Goal: Navigation & Orientation: Find specific page/section

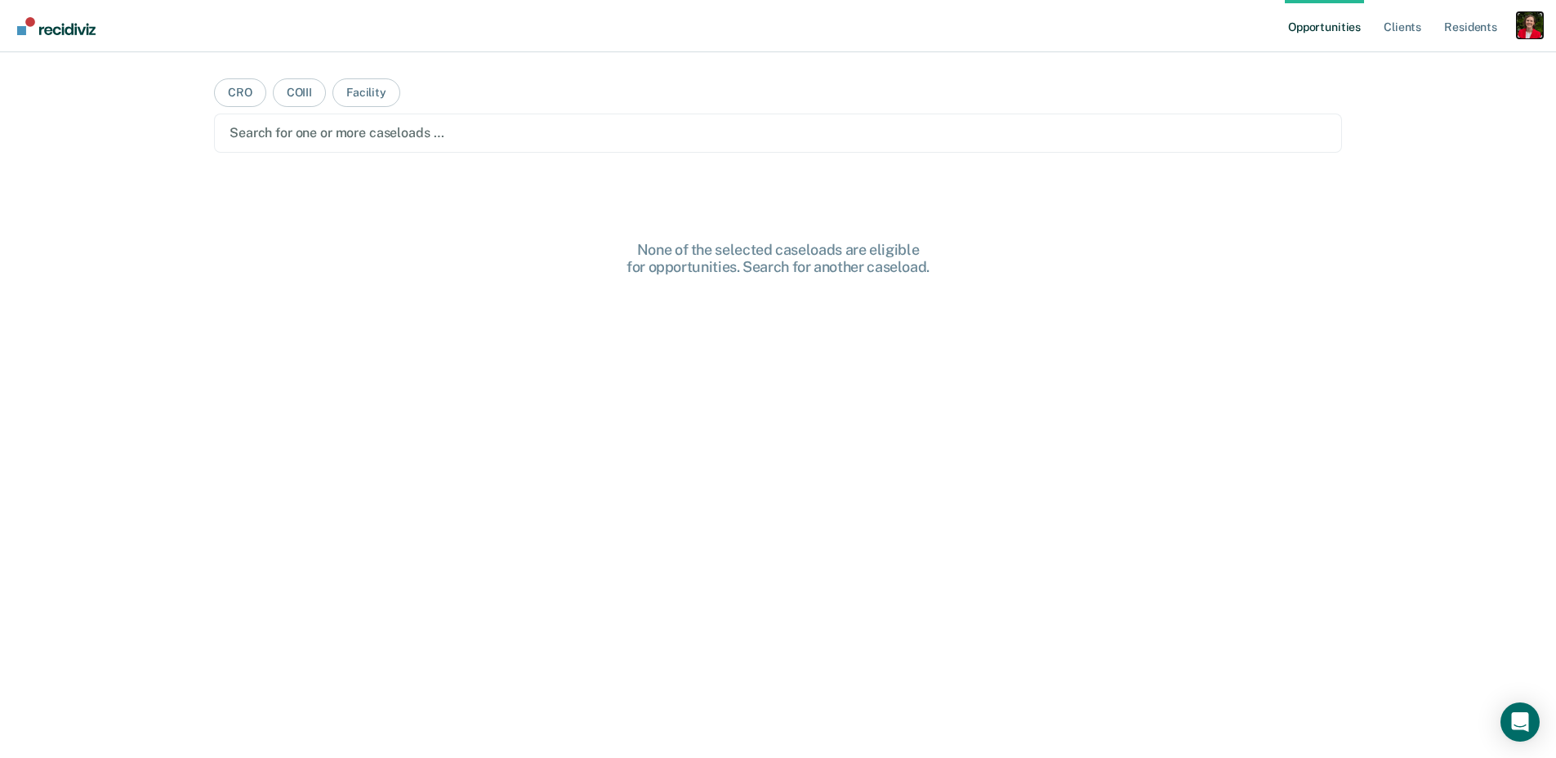
click at [1520, 27] on div "Profile dropdown button" at bounding box center [1530, 25] width 26 height 26
click at [1417, 61] on link "Profile" at bounding box center [1465, 67] width 132 height 14
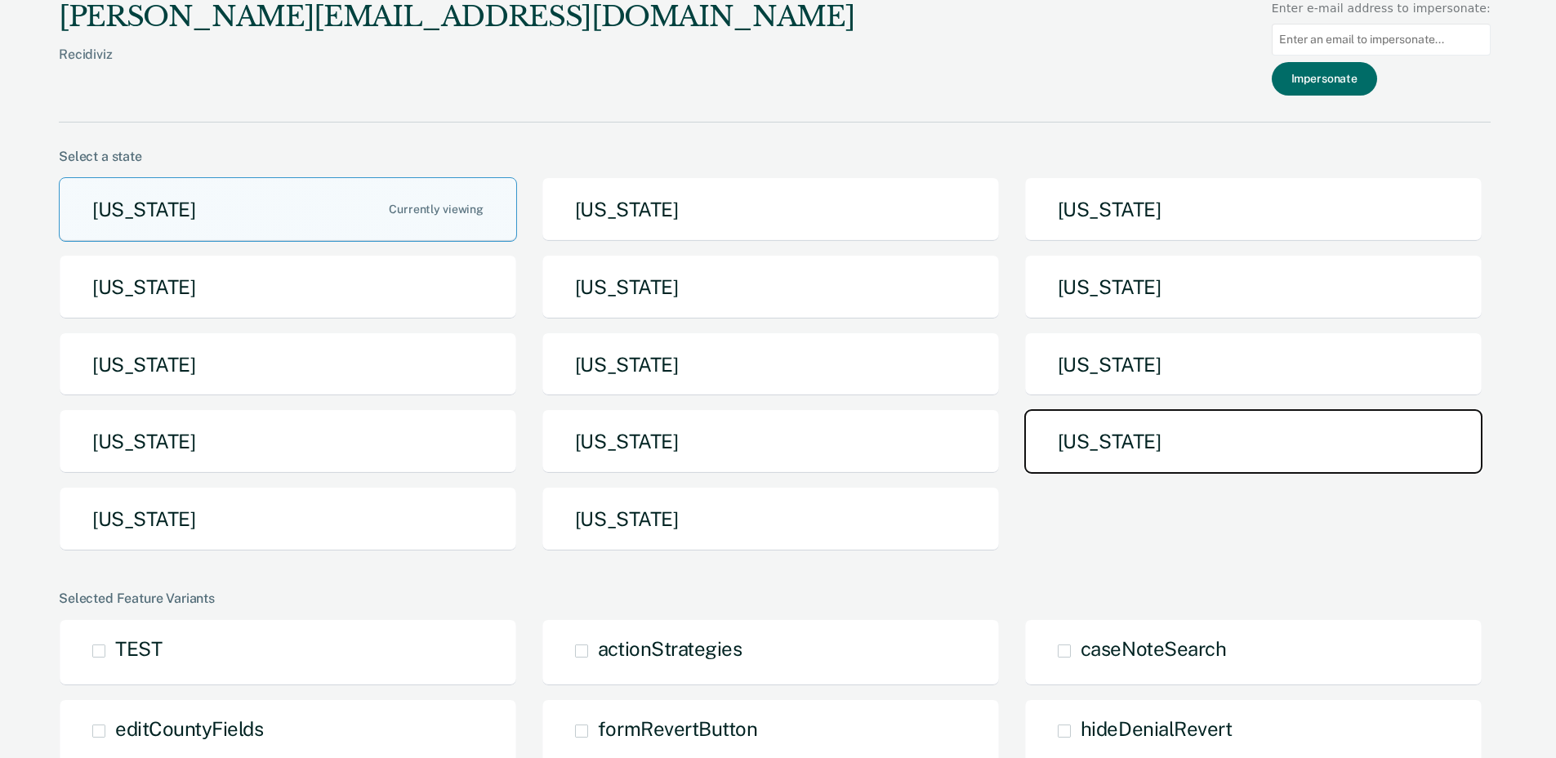
click at [1134, 462] on button "[US_STATE]" at bounding box center [1253, 441] width 458 height 65
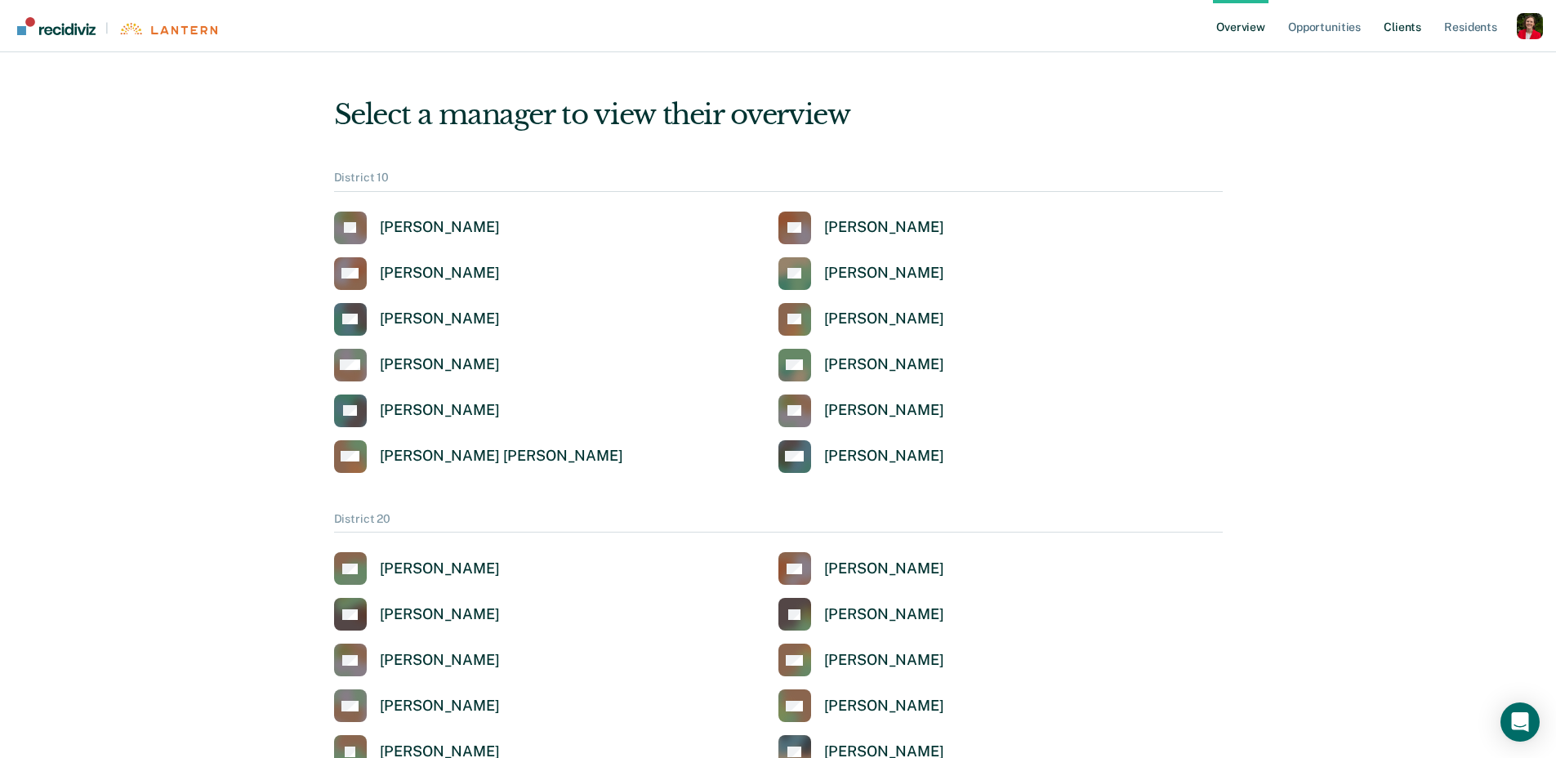
click at [1395, 28] on link "Client s" at bounding box center [1403, 26] width 44 height 52
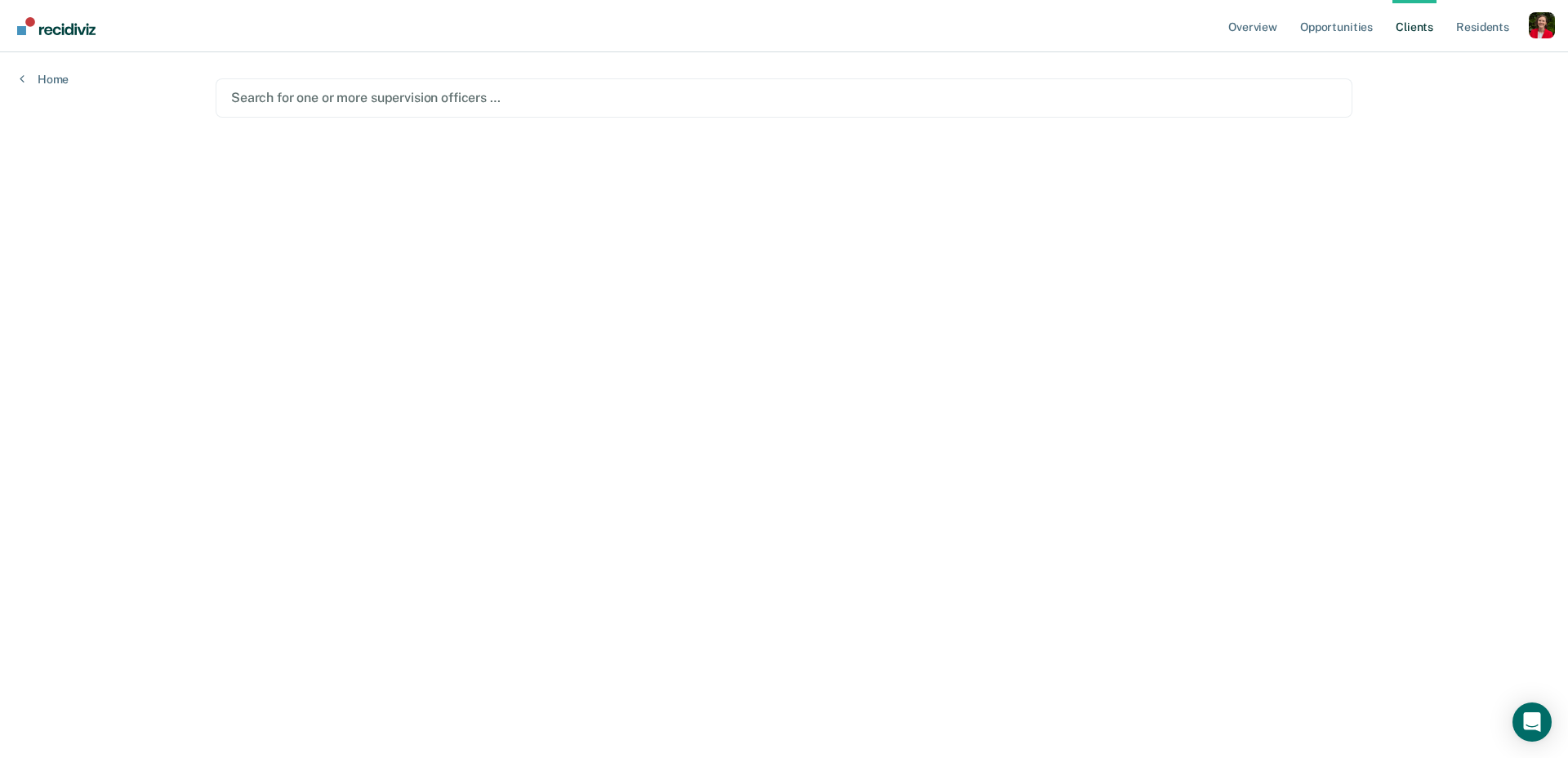
click at [319, 97] on div at bounding box center [784, 97] width 1105 height 19
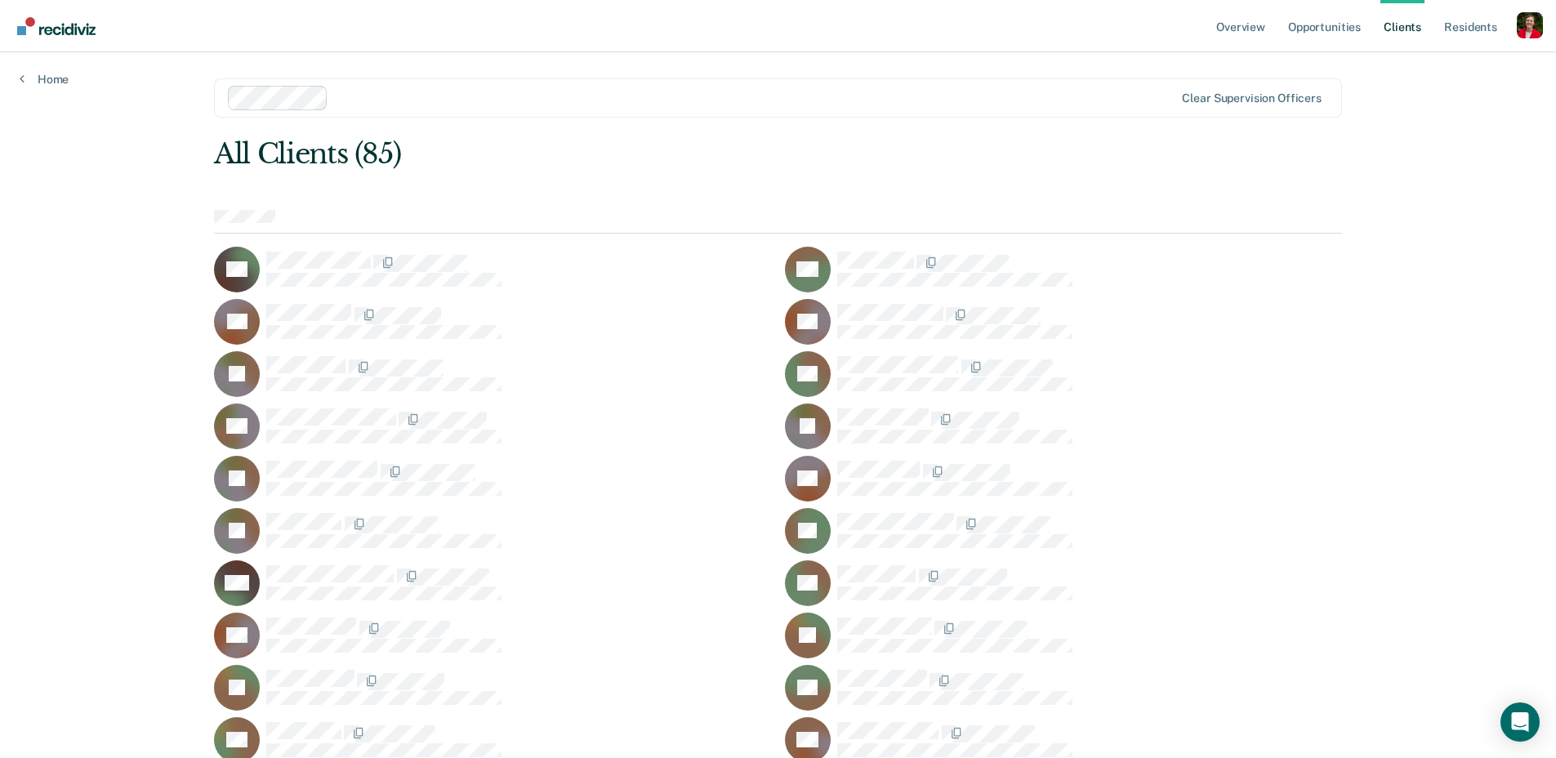
click at [374, 92] on div at bounding box center [754, 97] width 839 height 19
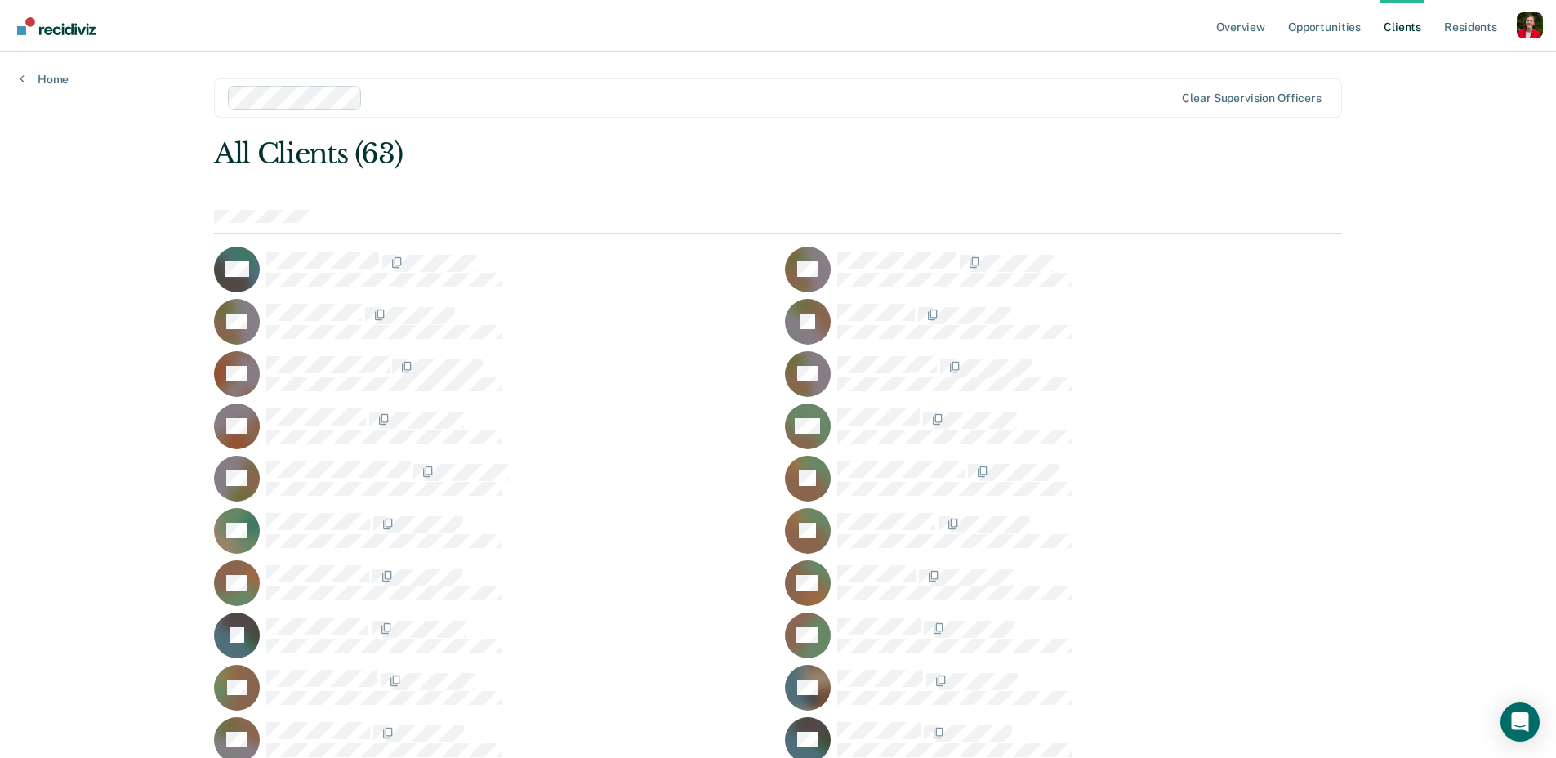
click at [396, 97] on div at bounding box center [772, 97] width 806 height 19
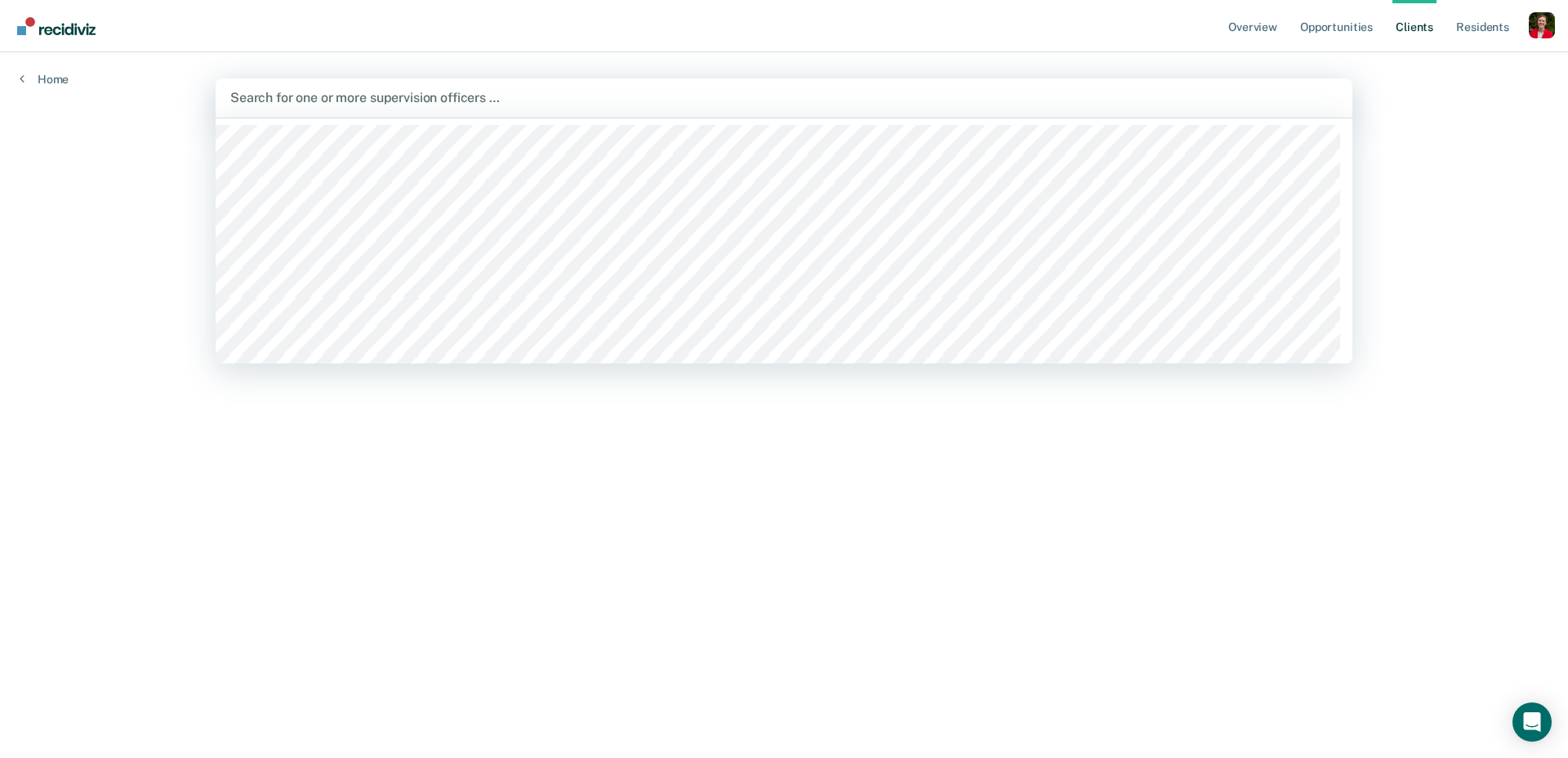
click at [413, 94] on div at bounding box center [784, 97] width 1107 height 19
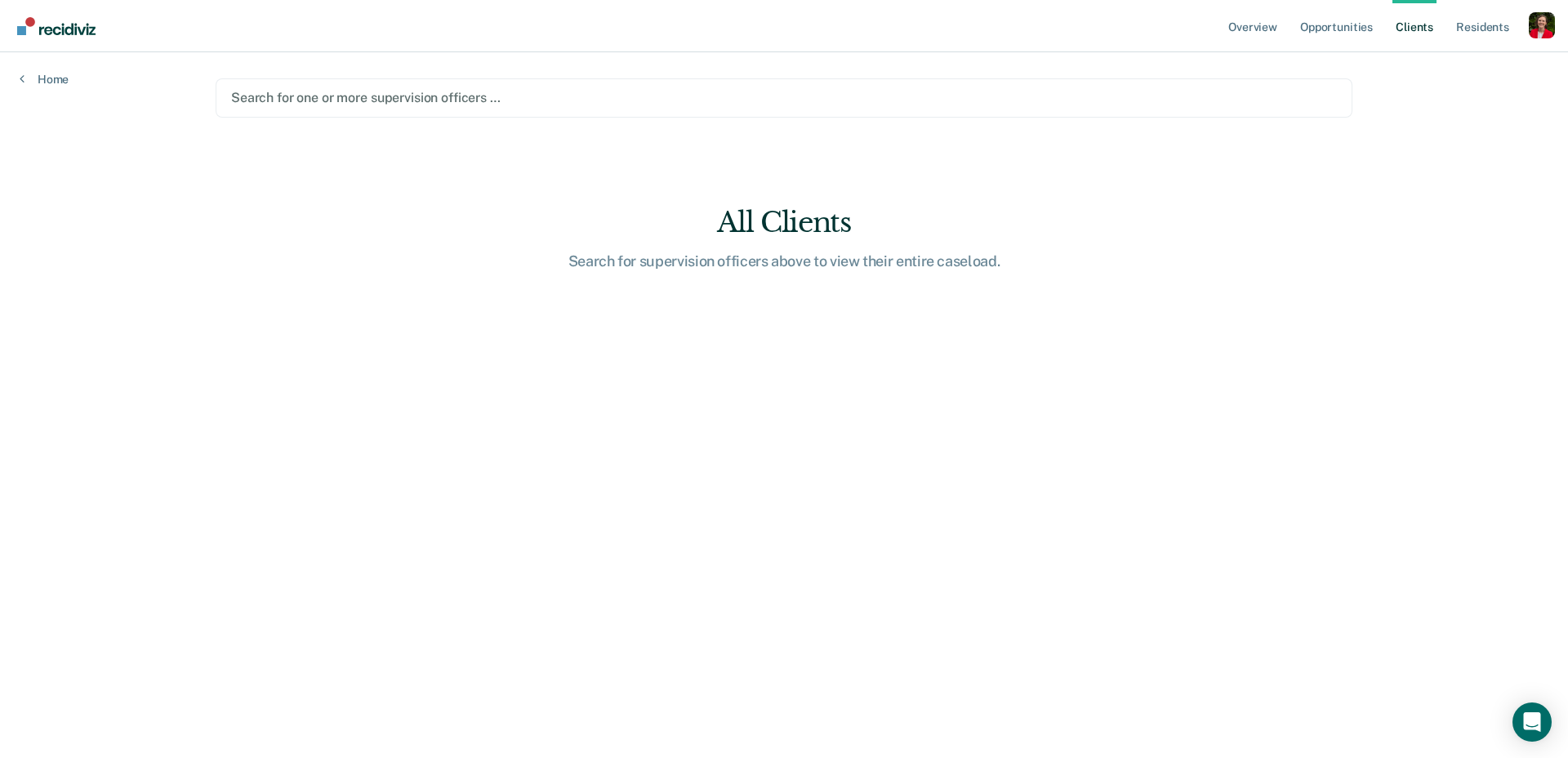
click at [327, 92] on div at bounding box center [784, 97] width 1105 height 19
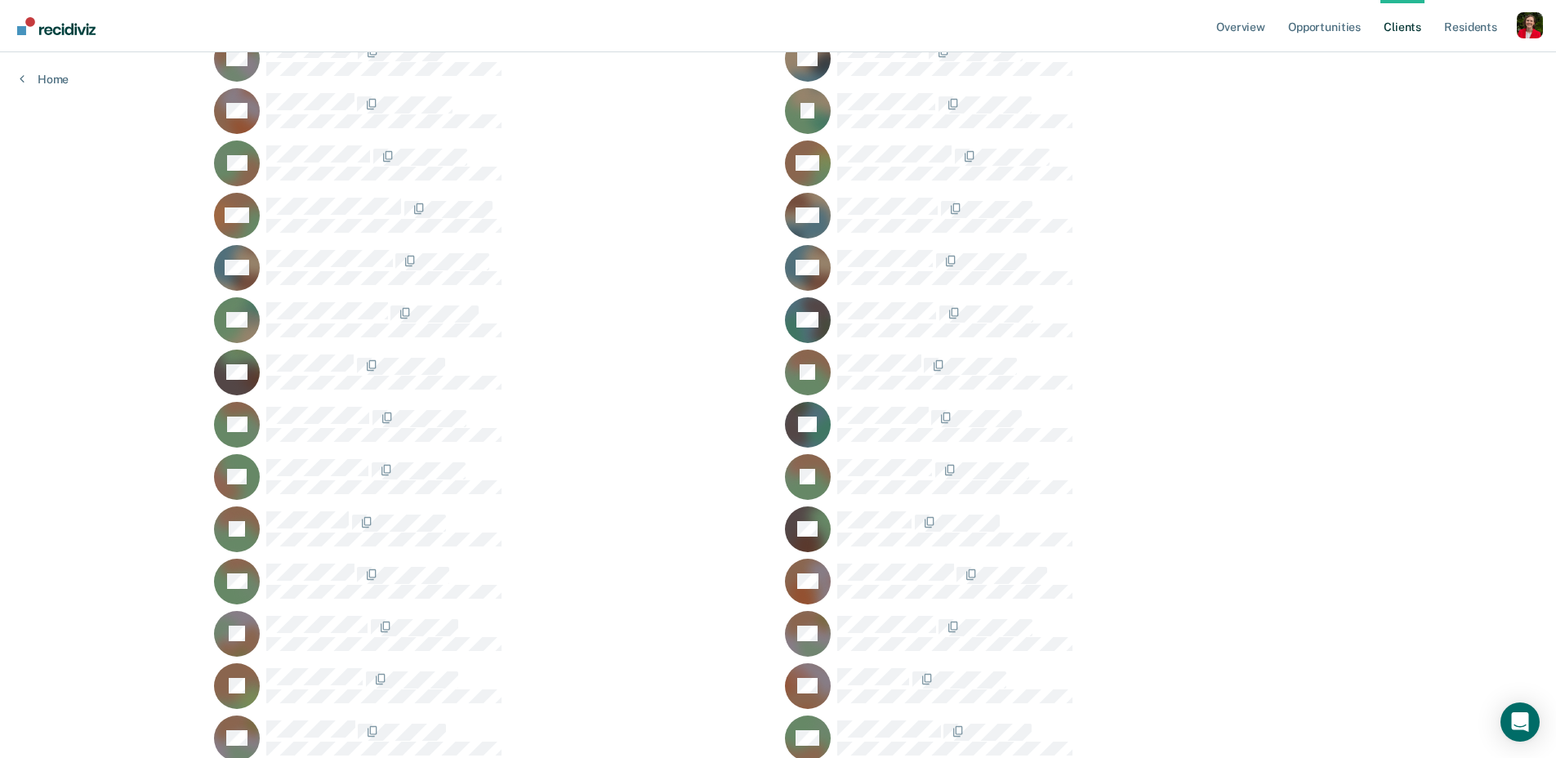
scroll to position [2211, 0]
